Goal: Use online tool/utility: Utilize a website feature to perform a specific function

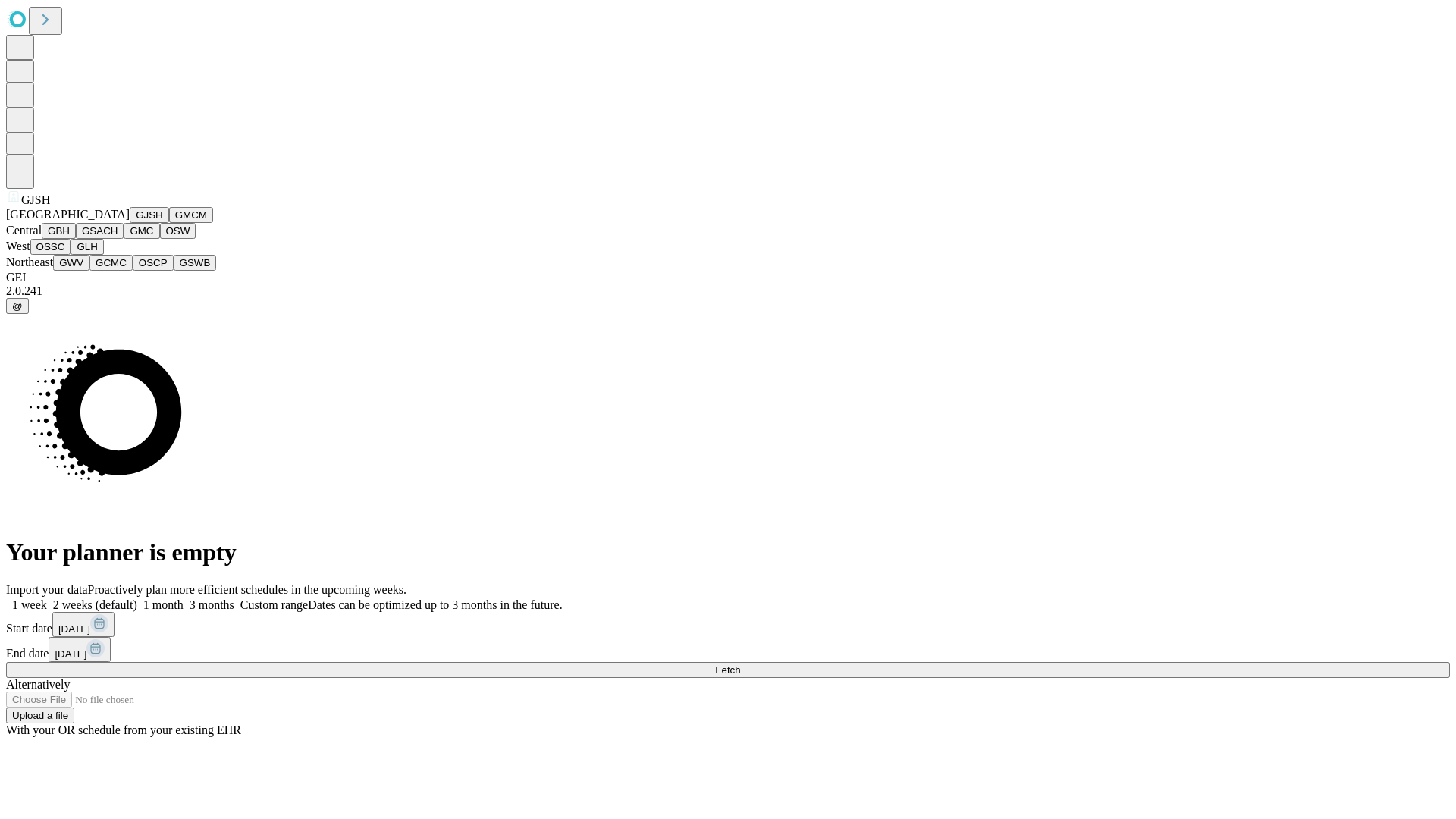
click at [130, 223] on button "GJSH" at bounding box center [149, 215] width 40 height 16
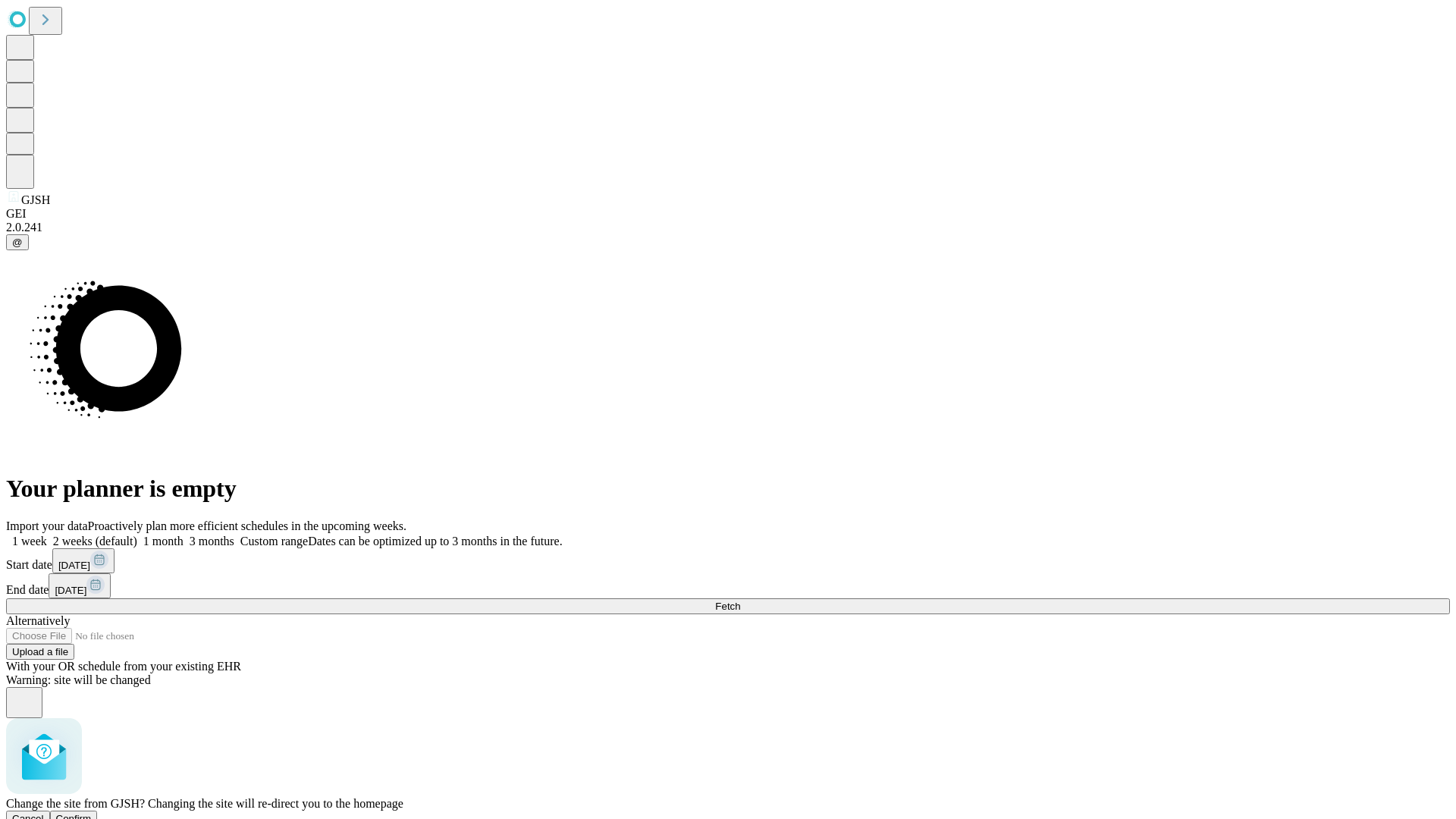
click at [92, 813] on span "Confirm" at bounding box center [74, 818] width 36 height 12
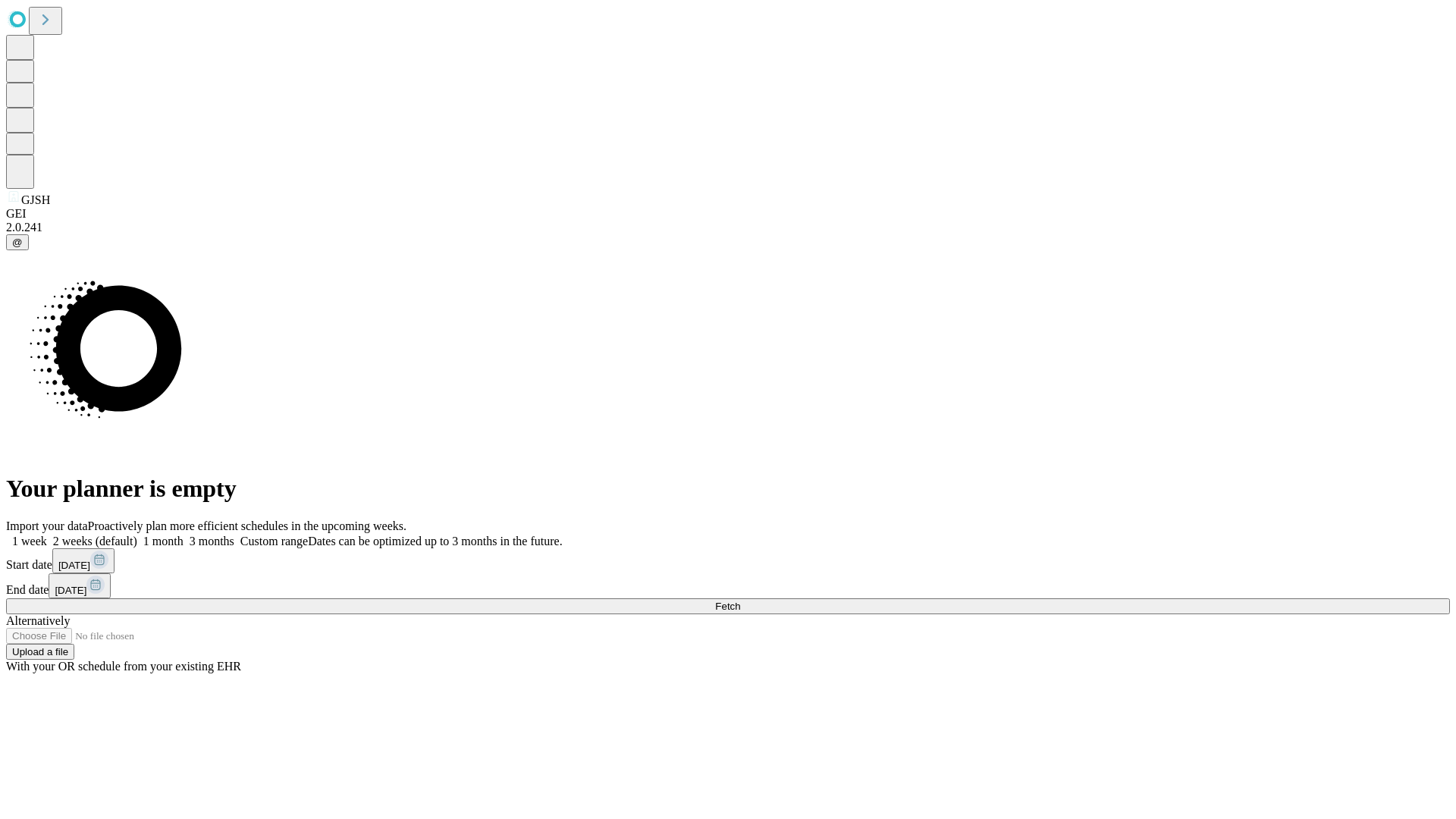
click at [184, 534] on label "1 month" at bounding box center [160, 541] width 46 height 13
click at [740, 600] on span "Fetch" at bounding box center [728, 606] width 25 height 12
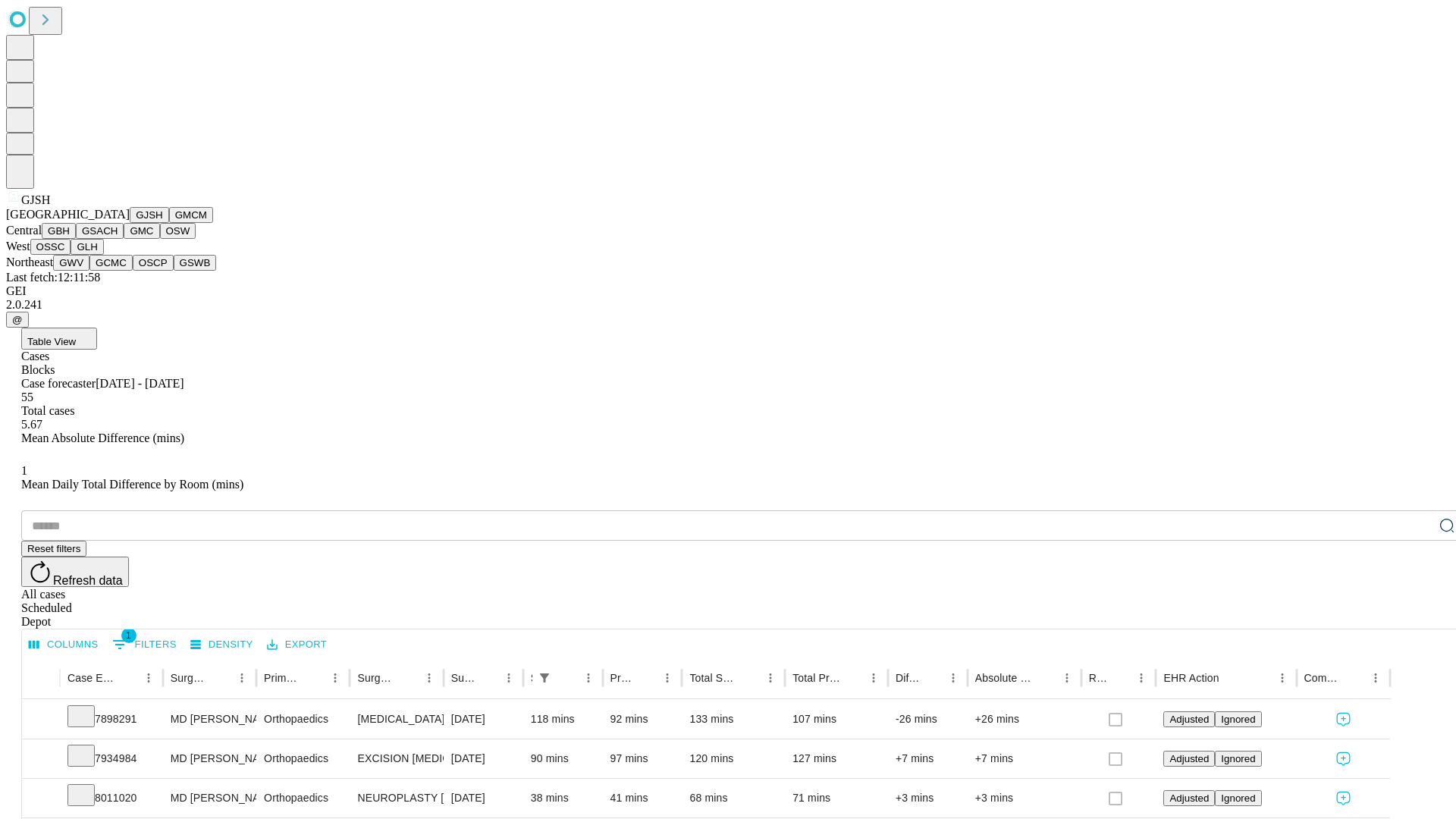
click at [169, 223] on button "GMCM" at bounding box center [191, 215] width 44 height 16
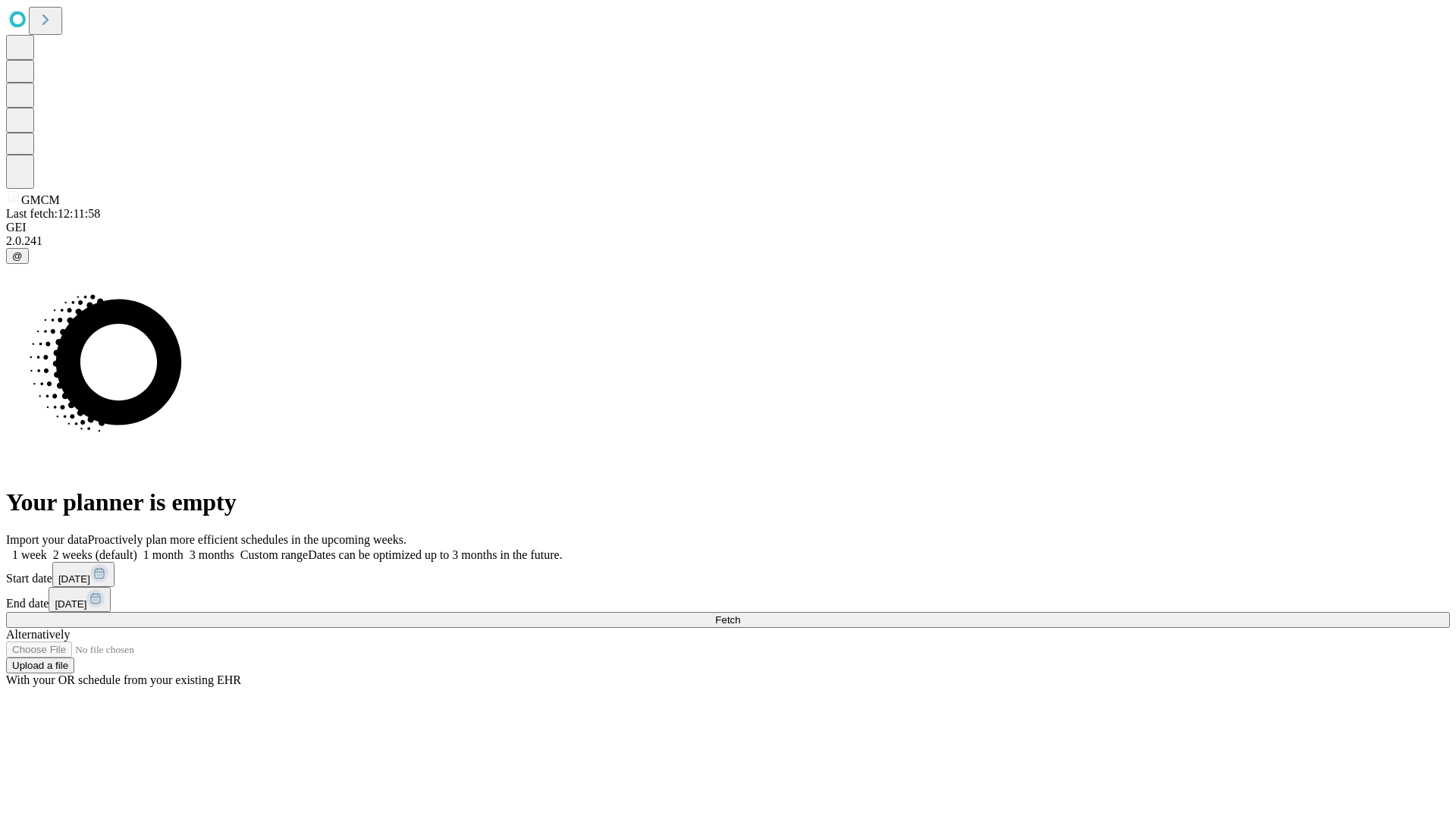
click at [184, 548] on label "1 month" at bounding box center [160, 555] width 46 height 13
click at [740, 614] on span "Fetch" at bounding box center [728, 620] width 25 height 12
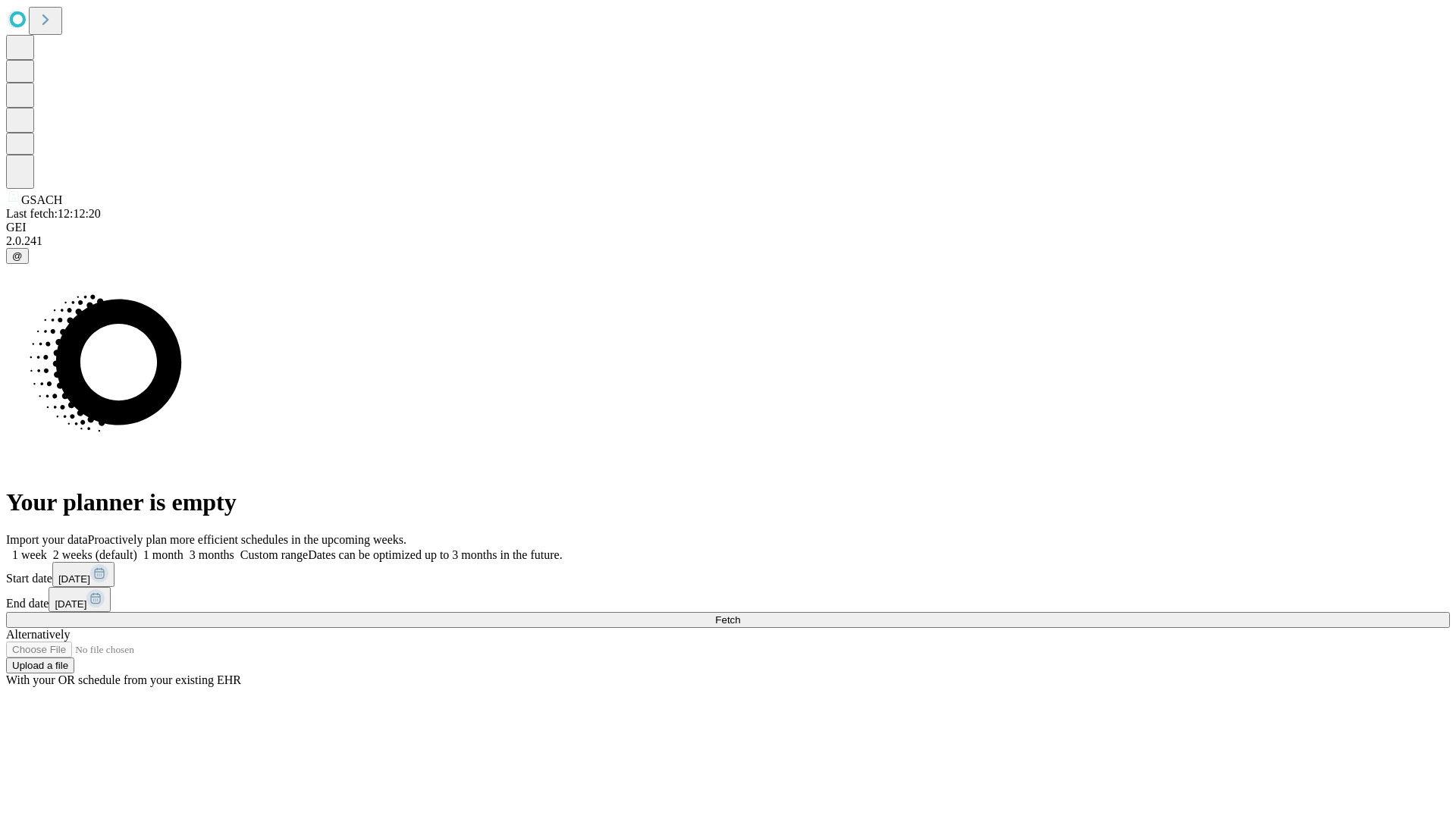
click at [184, 548] on label "1 month" at bounding box center [160, 555] width 46 height 13
click at [740, 614] on span "Fetch" at bounding box center [728, 620] width 25 height 12
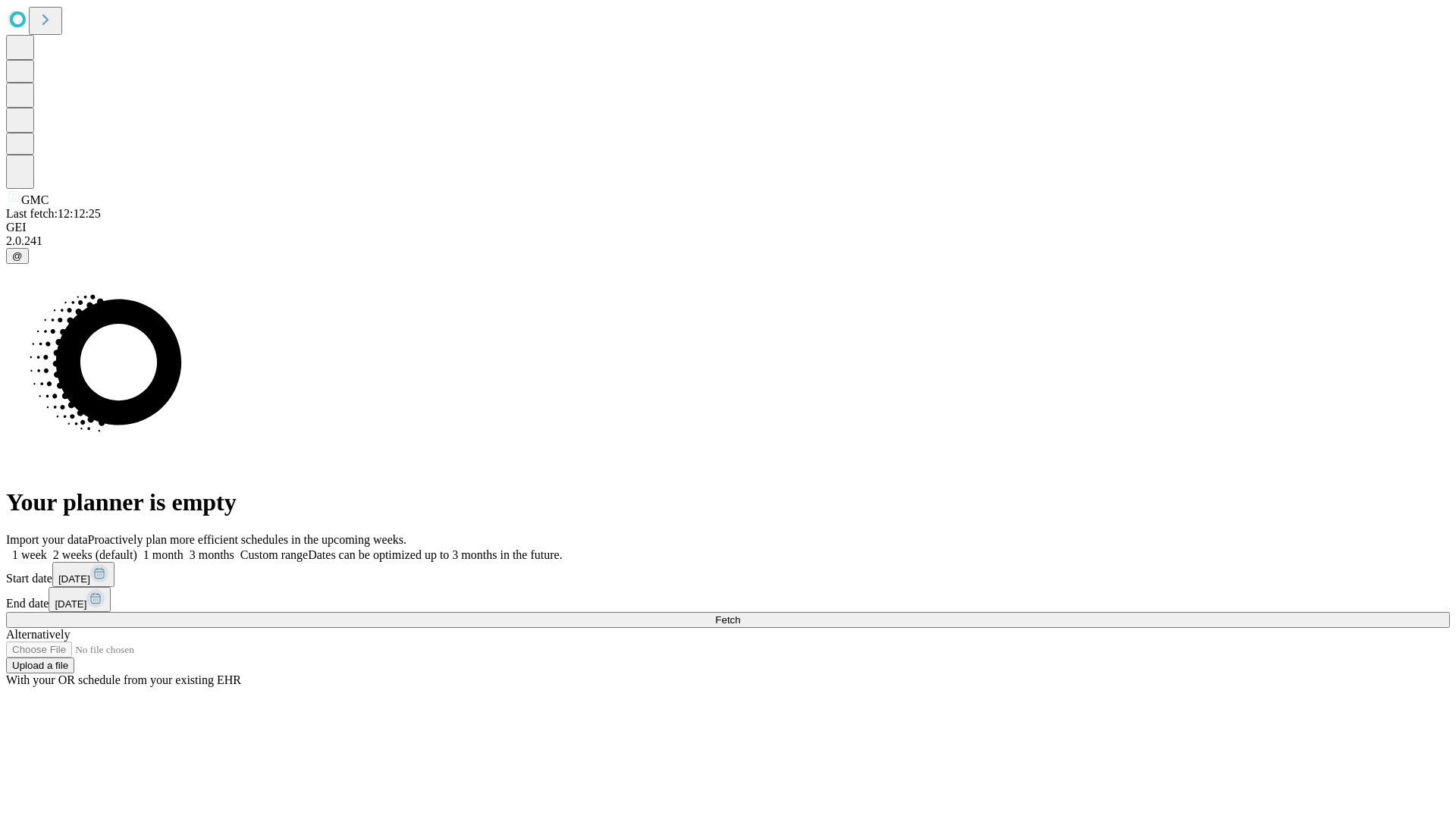
click at [184, 548] on label "1 month" at bounding box center [160, 555] width 46 height 13
click at [740, 614] on span "Fetch" at bounding box center [728, 620] width 25 height 12
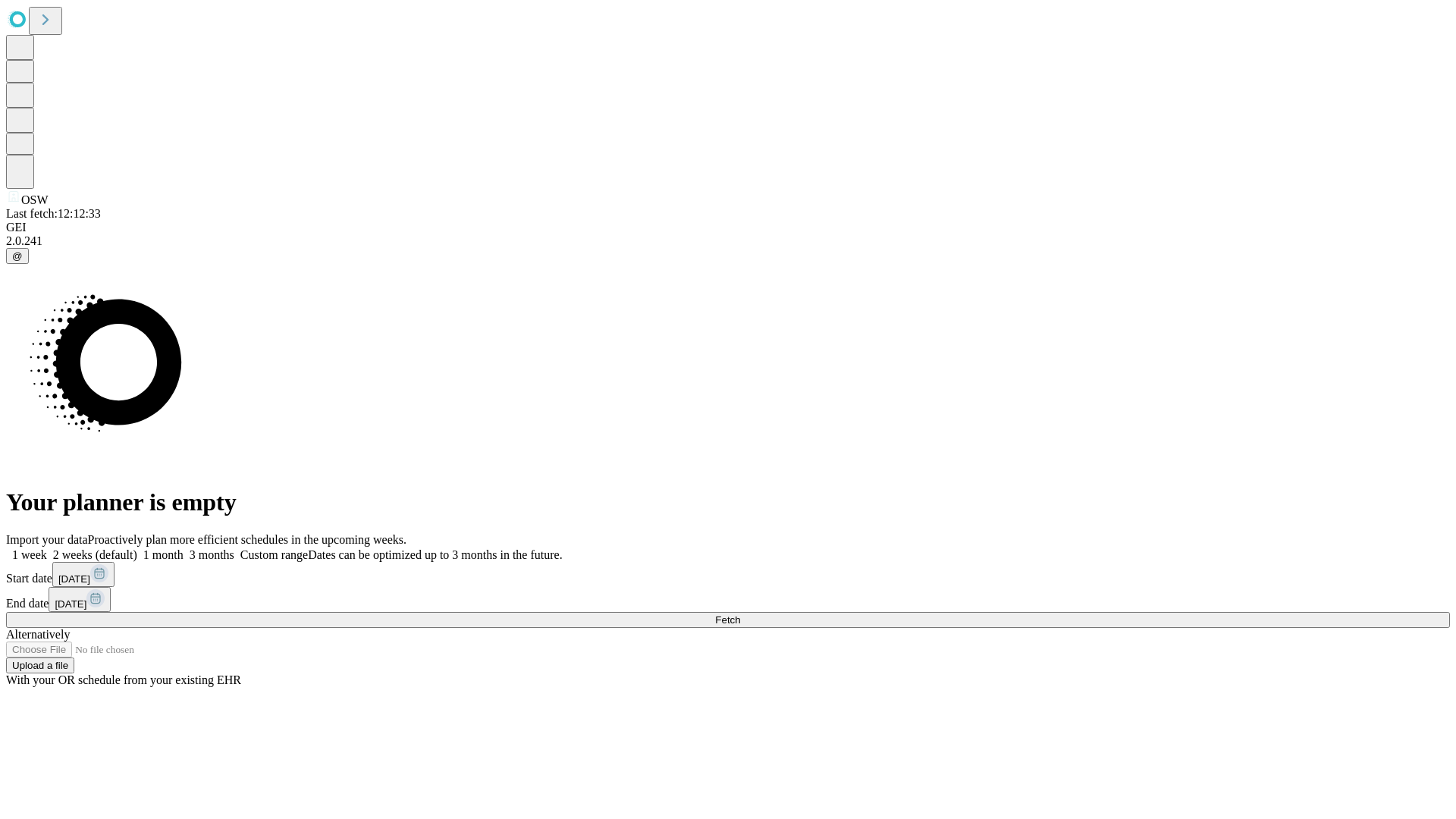
click at [184, 548] on label "1 month" at bounding box center [160, 555] width 46 height 13
click at [740, 614] on span "Fetch" at bounding box center [728, 620] width 25 height 12
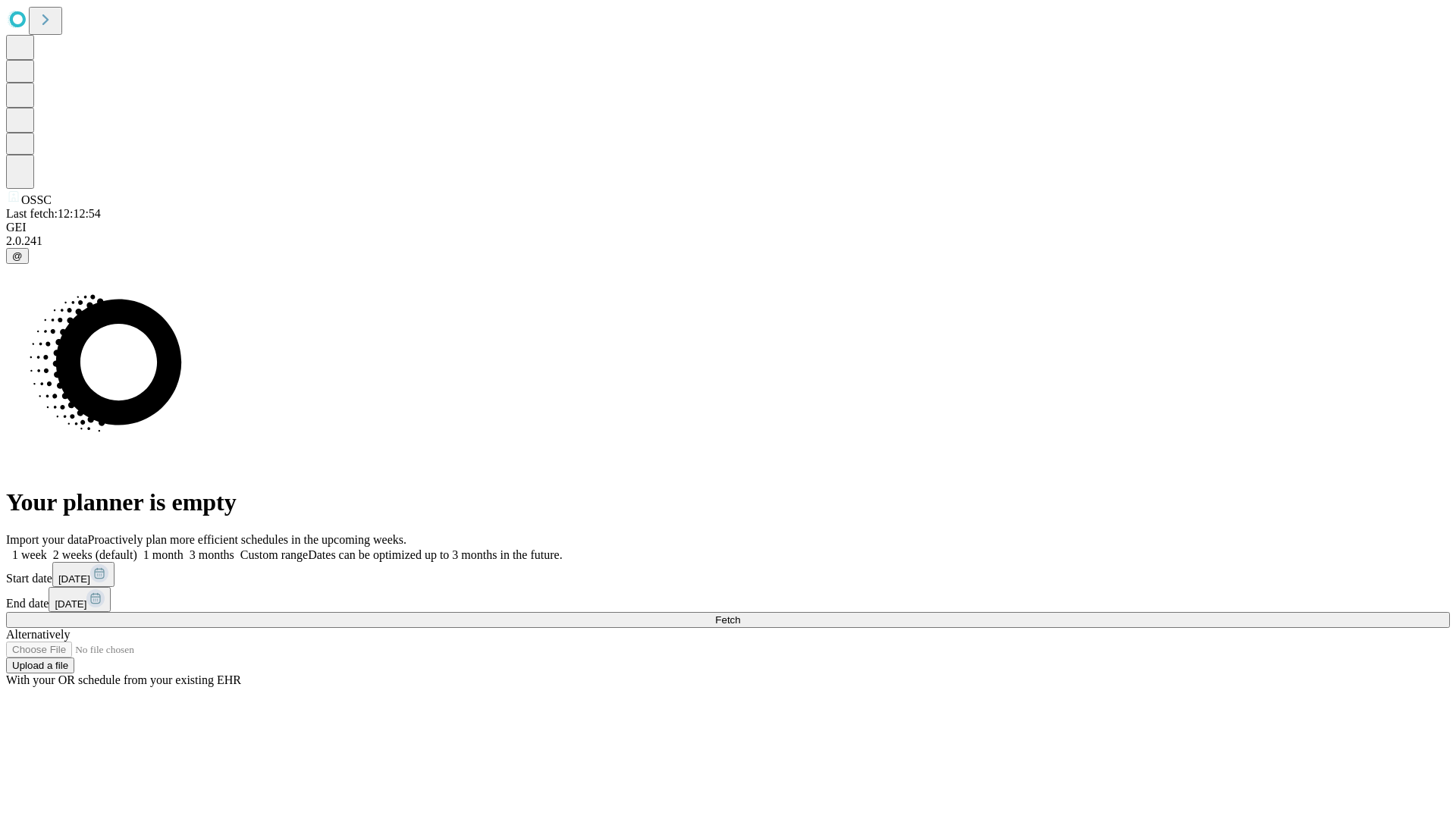
click at [184, 548] on label "1 month" at bounding box center [160, 555] width 46 height 13
click at [740, 614] on span "Fetch" at bounding box center [728, 620] width 25 height 12
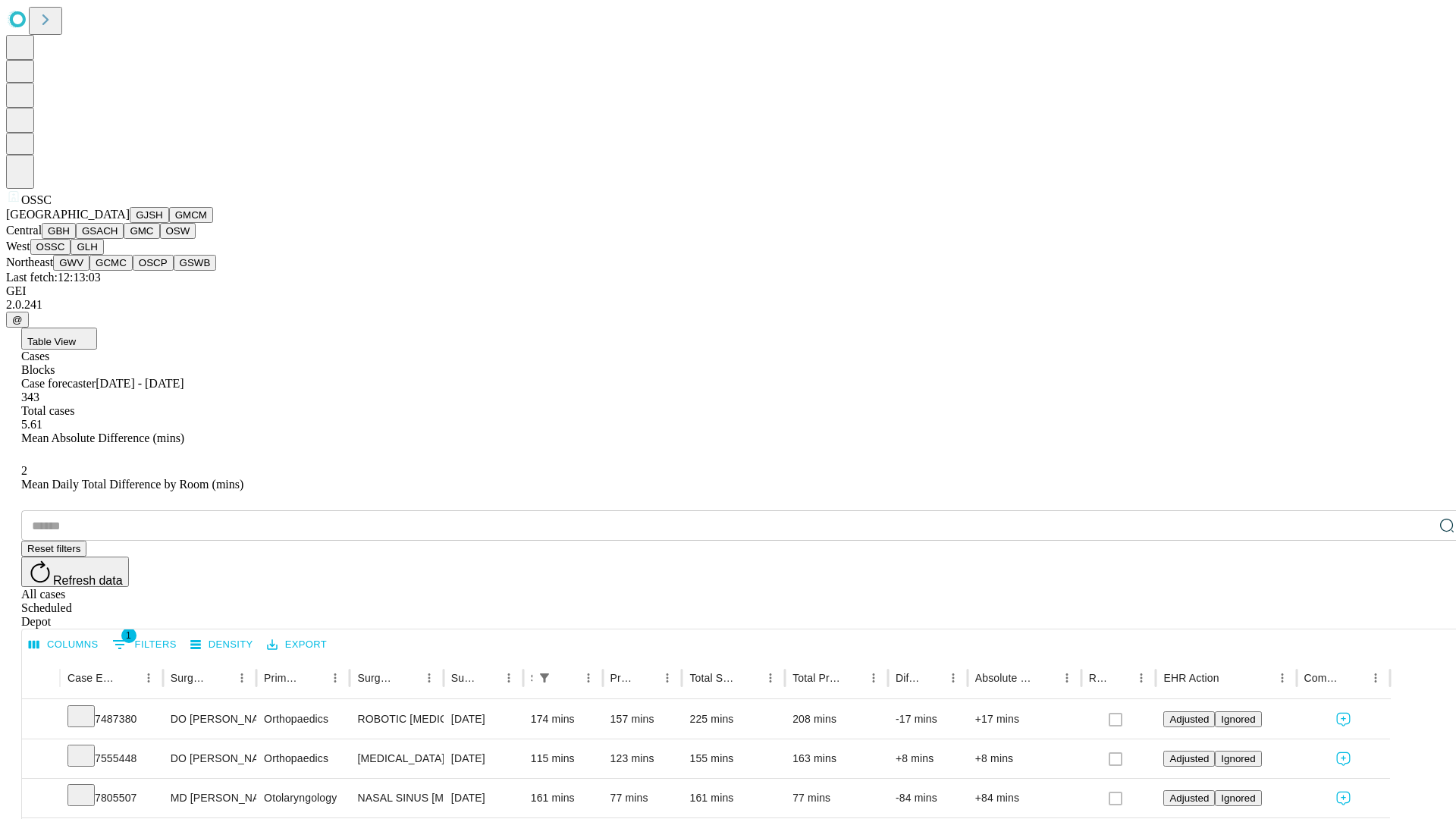
click at [103, 255] on button "GLH" at bounding box center [87, 247] width 33 height 16
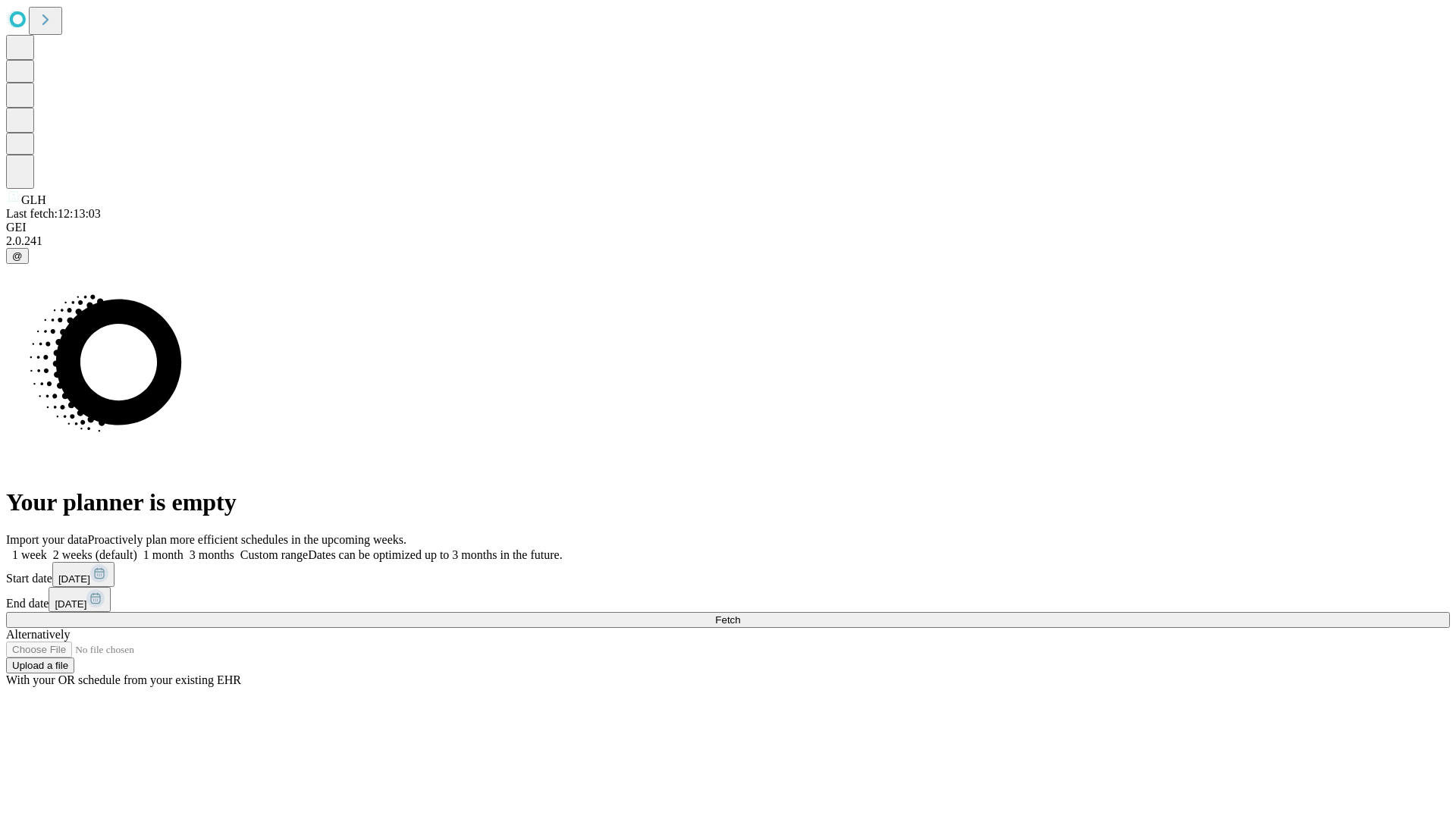
click at [184, 548] on label "1 month" at bounding box center [160, 555] width 46 height 13
click at [740, 614] on span "Fetch" at bounding box center [728, 620] width 25 height 12
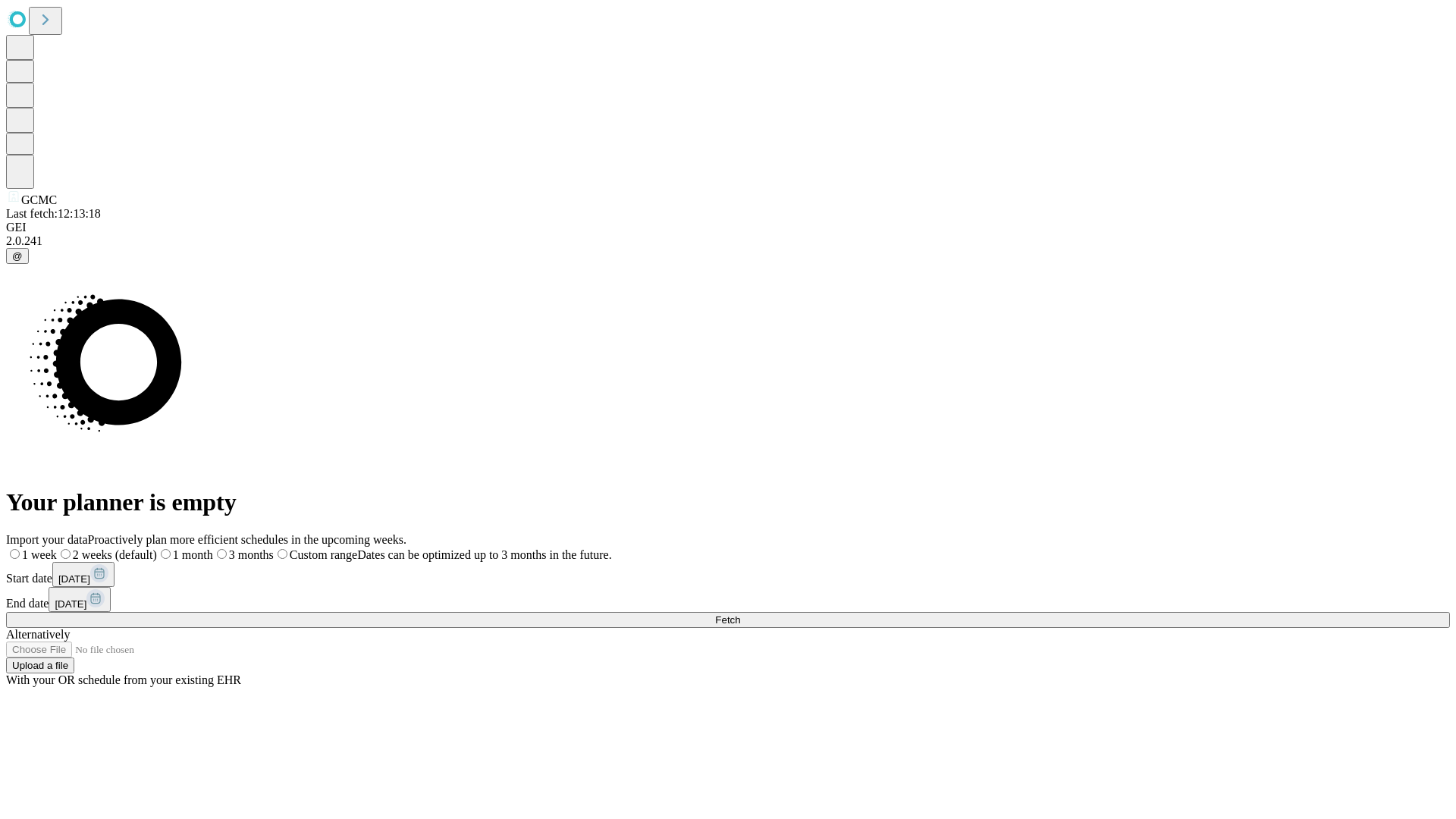
click at [213, 548] on label "1 month" at bounding box center [185, 555] width 56 height 13
click at [740, 614] on span "Fetch" at bounding box center [728, 620] width 25 height 12
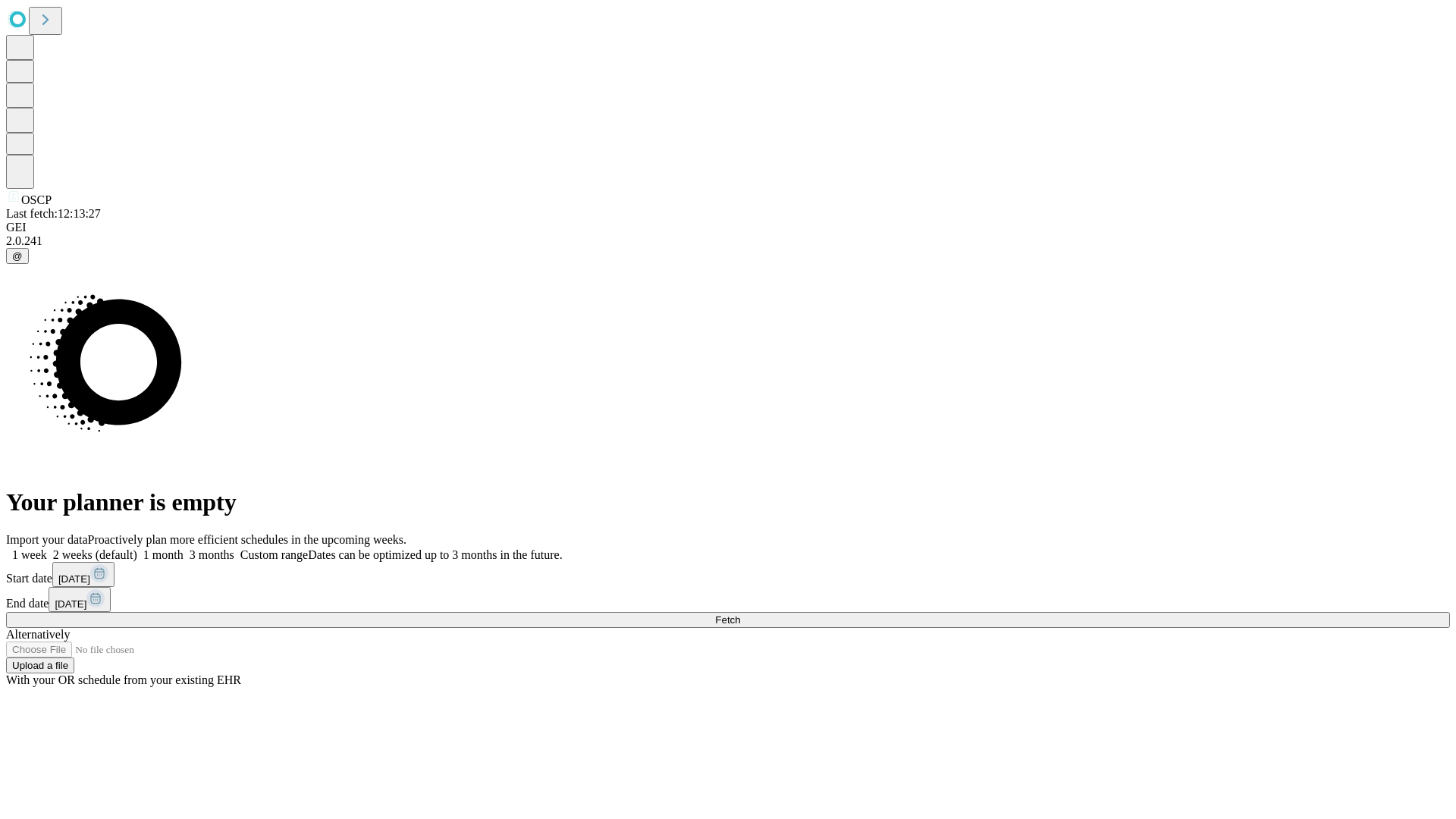
click at [184, 548] on label "1 month" at bounding box center [160, 555] width 46 height 13
click at [740, 614] on span "Fetch" at bounding box center [728, 620] width 25 height 12
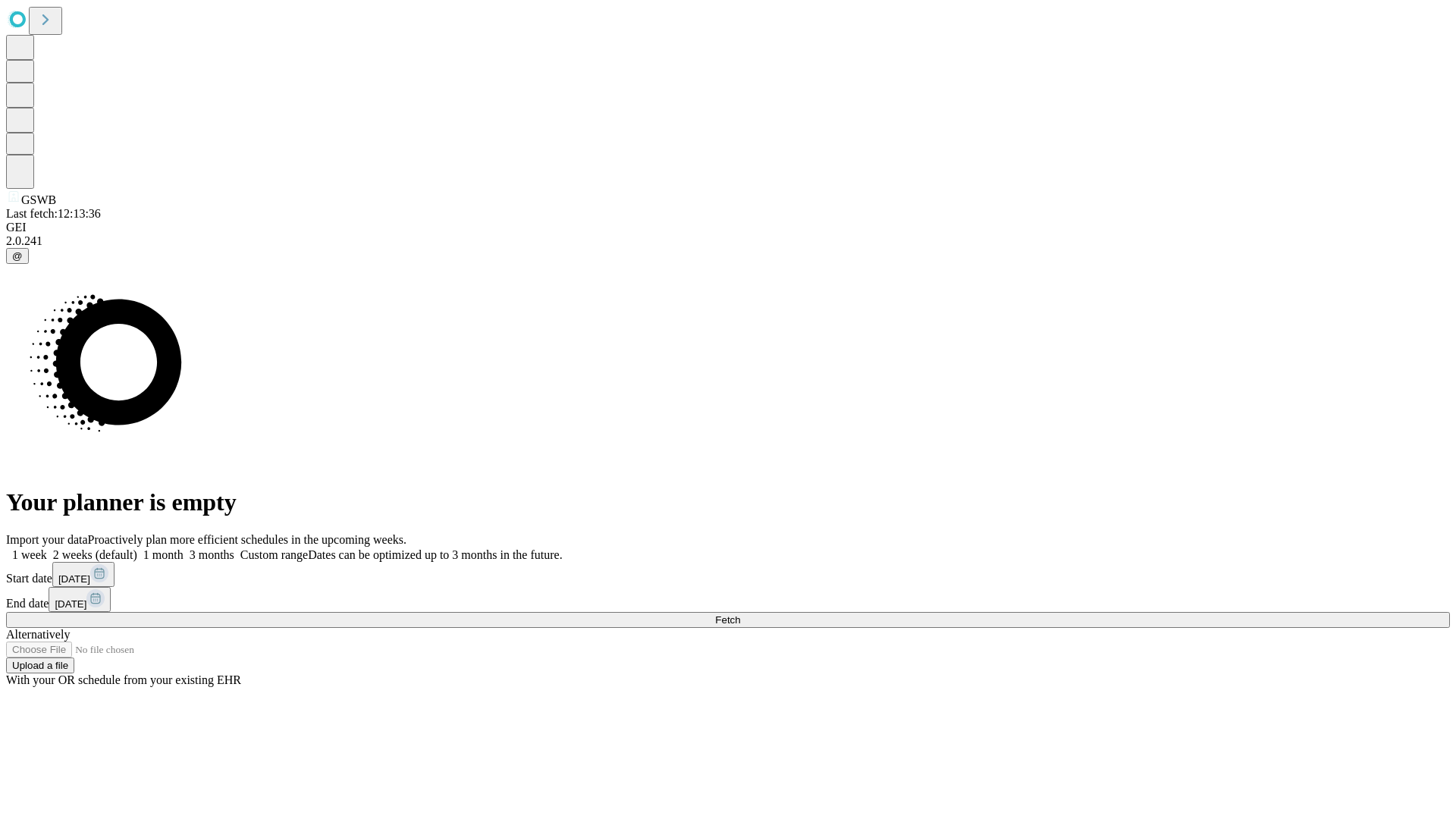
click at [184, 548] on label "1 month" at bounding box center [160, 555] width 46 height 13
click at [740, 614] on span "Fetch" at bounding box center [728, 620] width 25 height 12
